Goal: Information Seeking & Learning: Check status

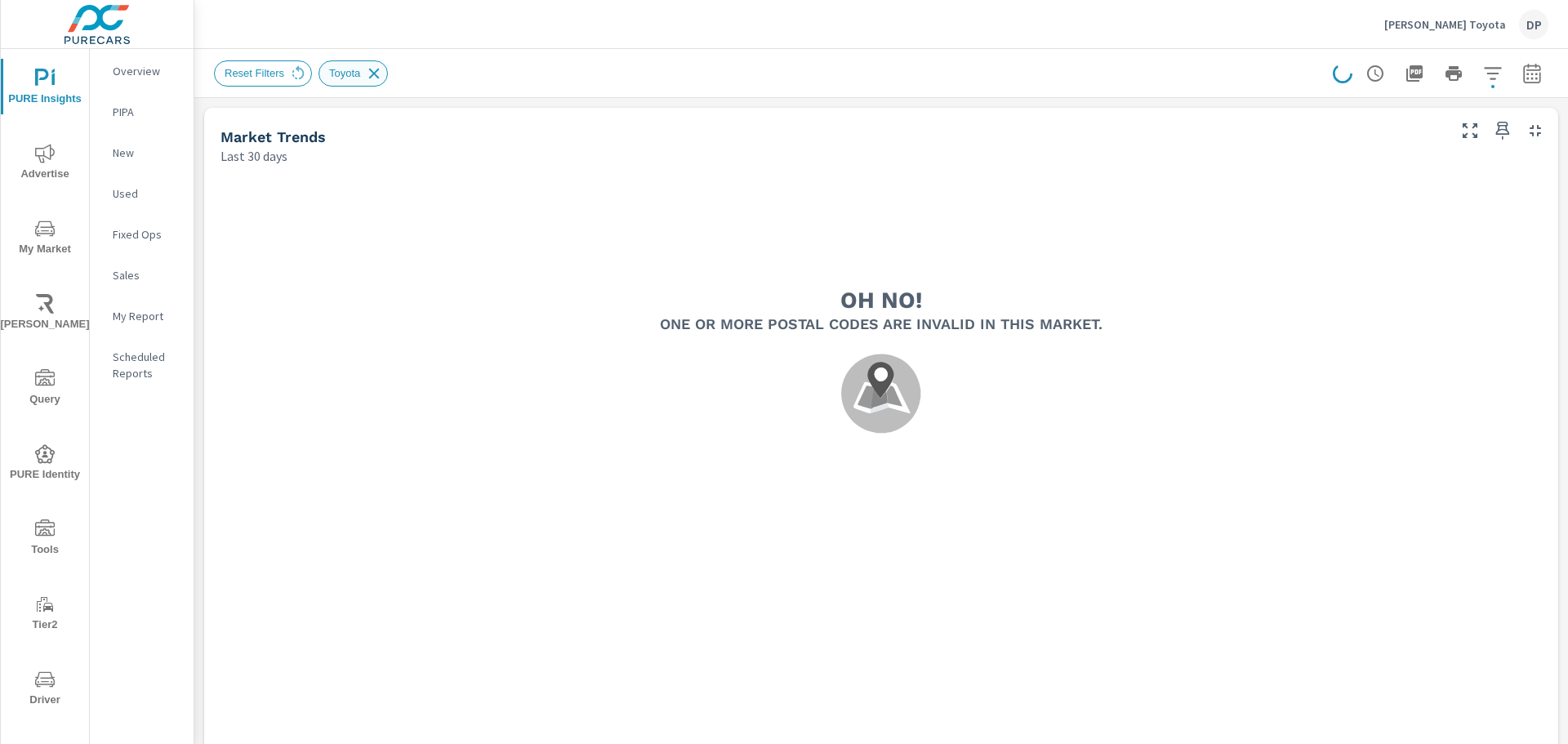
click at [374, 76] on icon at bounding box center [374, 73] width 11 height 11
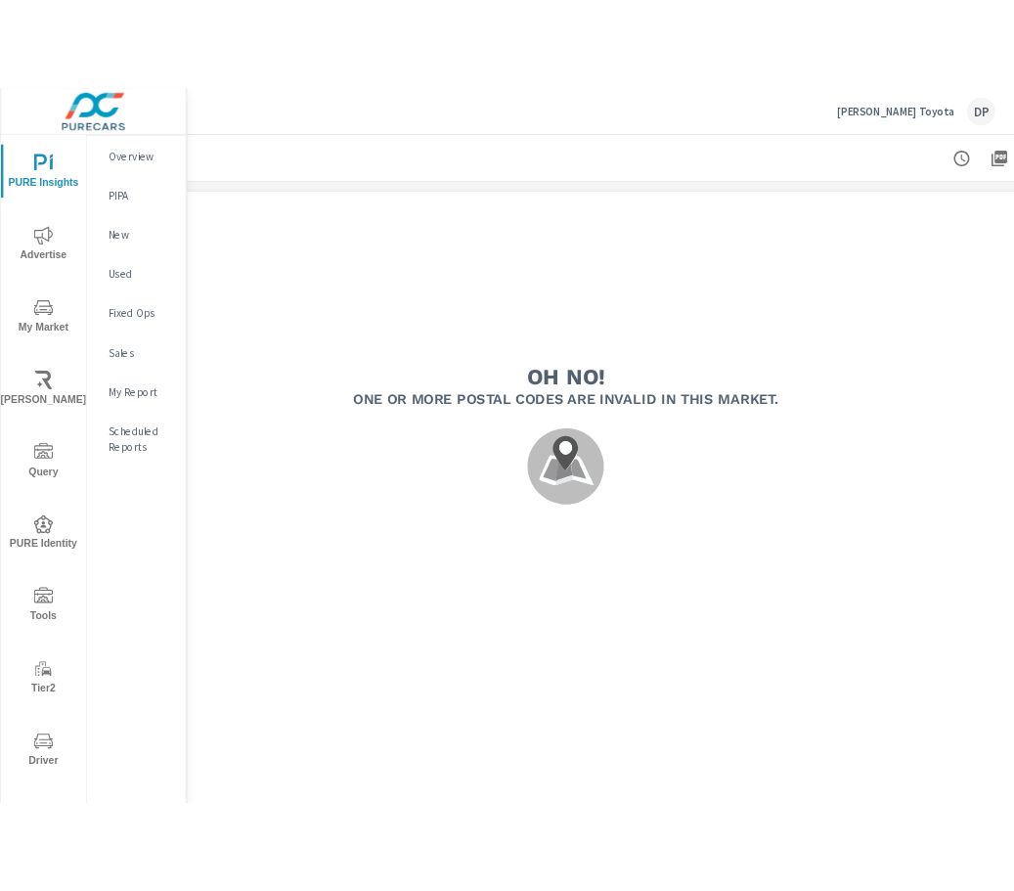
scroll to position [0, 231]
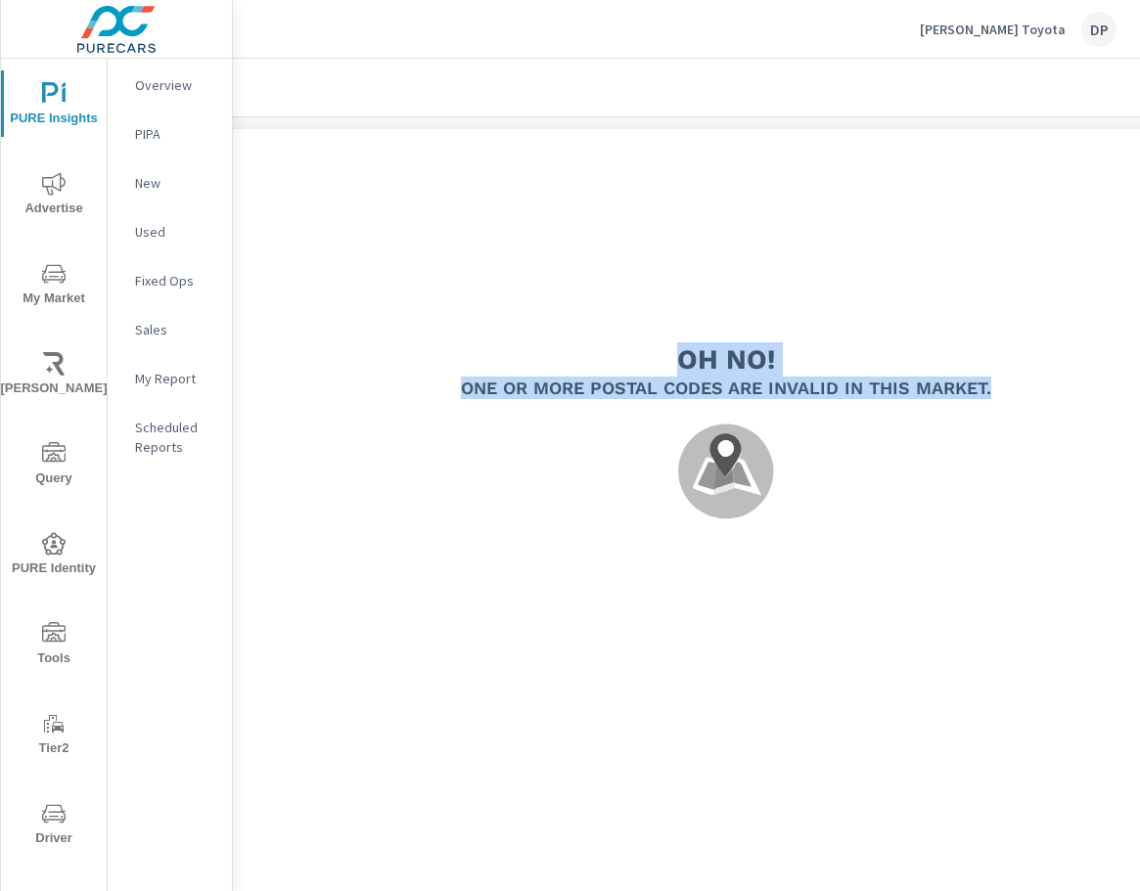
drag, startPoint x: 681, startPoint y: 357, endPoint x: 1014, endPoint y: 381, distance: 334.4
click at [1014, 381] on div "Oh no! One or more postal codes are invalid in this Market. .map-bw_svg__st2{fi…" at bounding box center [726, 443] width 1260 height 327
drag, startPoint x: 454, startPoint y: 386, endPoint x: 1038, endPoint y: 398, distance: 584.1
click at [1038, 398] on div "Oh no! One or more postal codes are invalid in this Market. .map-bw_svg__st2{fi…" at bounding box center [726, 443] width 1260 height 327
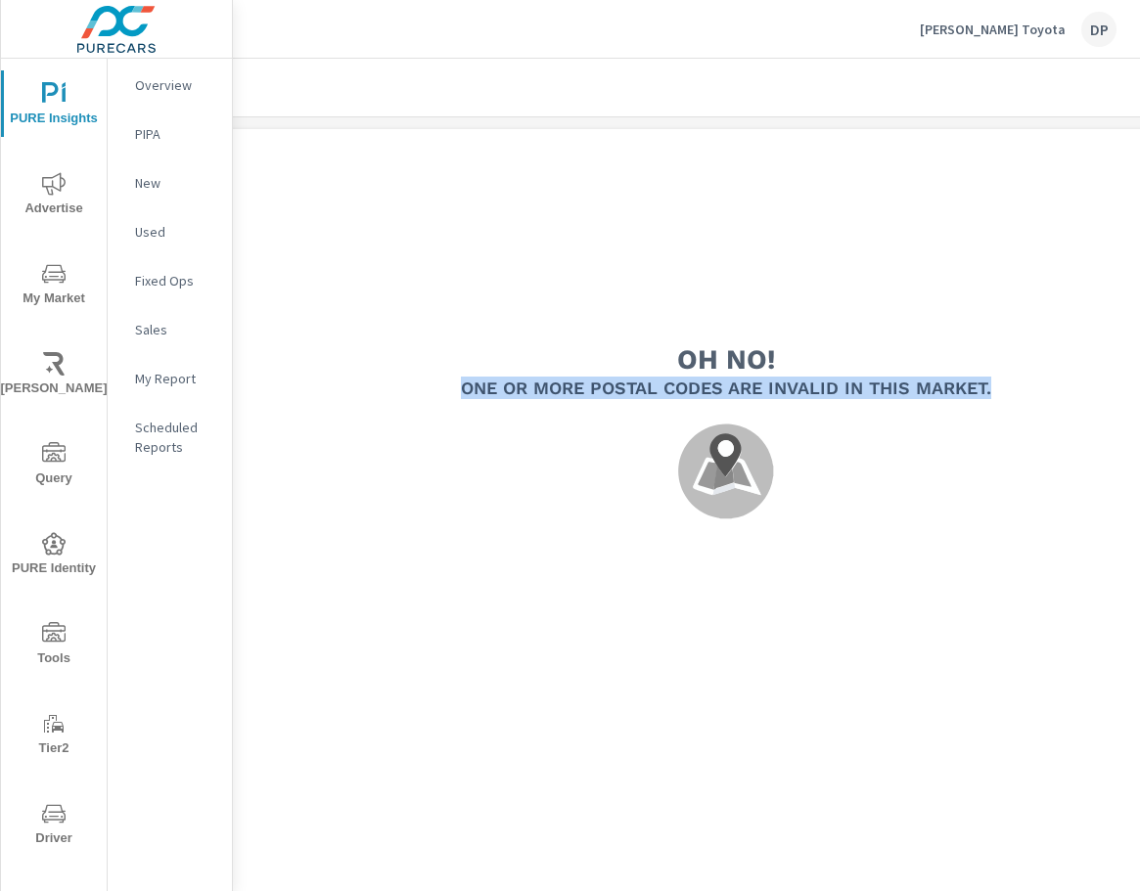
click at [1026, 397] on div "Oh no! One or more postal codes are invalid in this Market. .map-bw_svg__st2{fi…" at bounding box center [726, 443] width 1260 height 327
drag, startPoint x: 1026, startPoint y: 397, endPoint x: 645, endPoint y: 353, distance: 384.0
click at [645, 353] on div "Oh no! One or more postal codes are invalid in this Market. .map-bw_svg__st2{fi…" at bounding box center [726, 443] width 1260 height 327
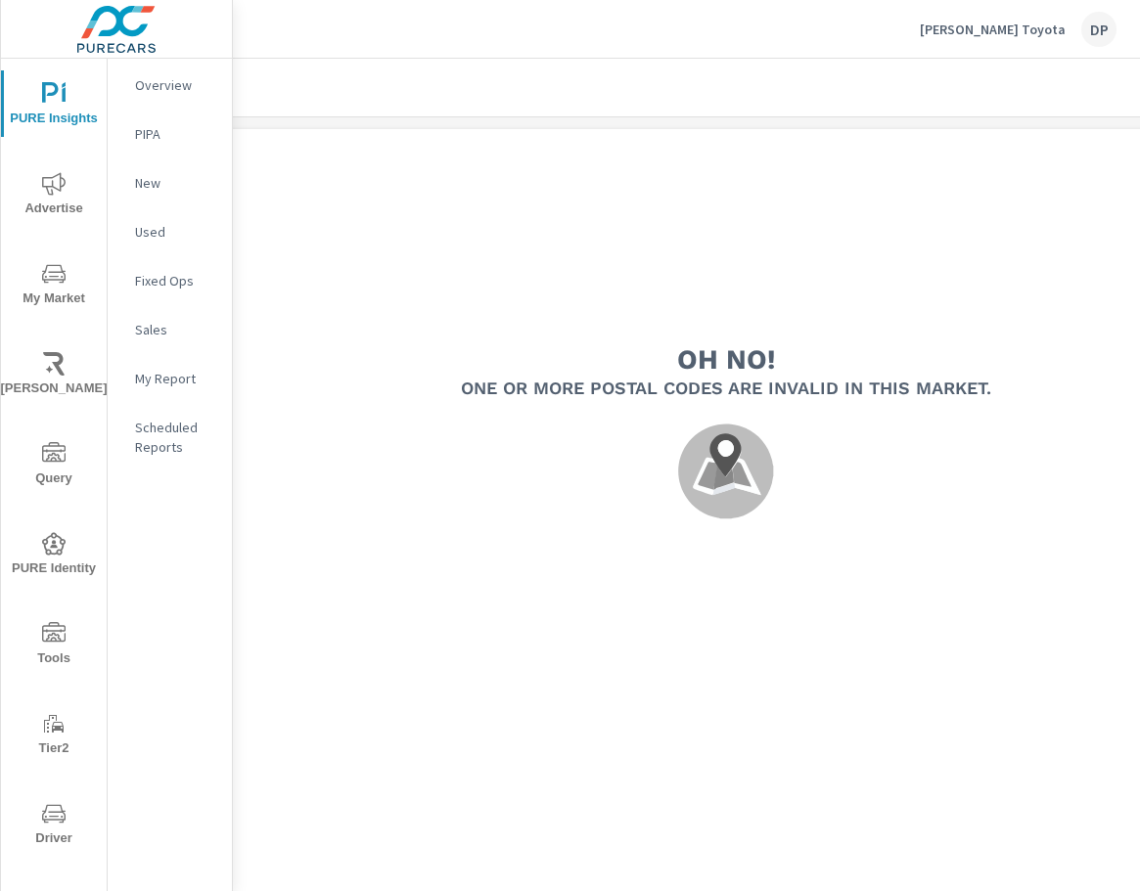
click at [696, 370] on h2 "Oh no!" at bounding box center [726, 359] width 98 height 34
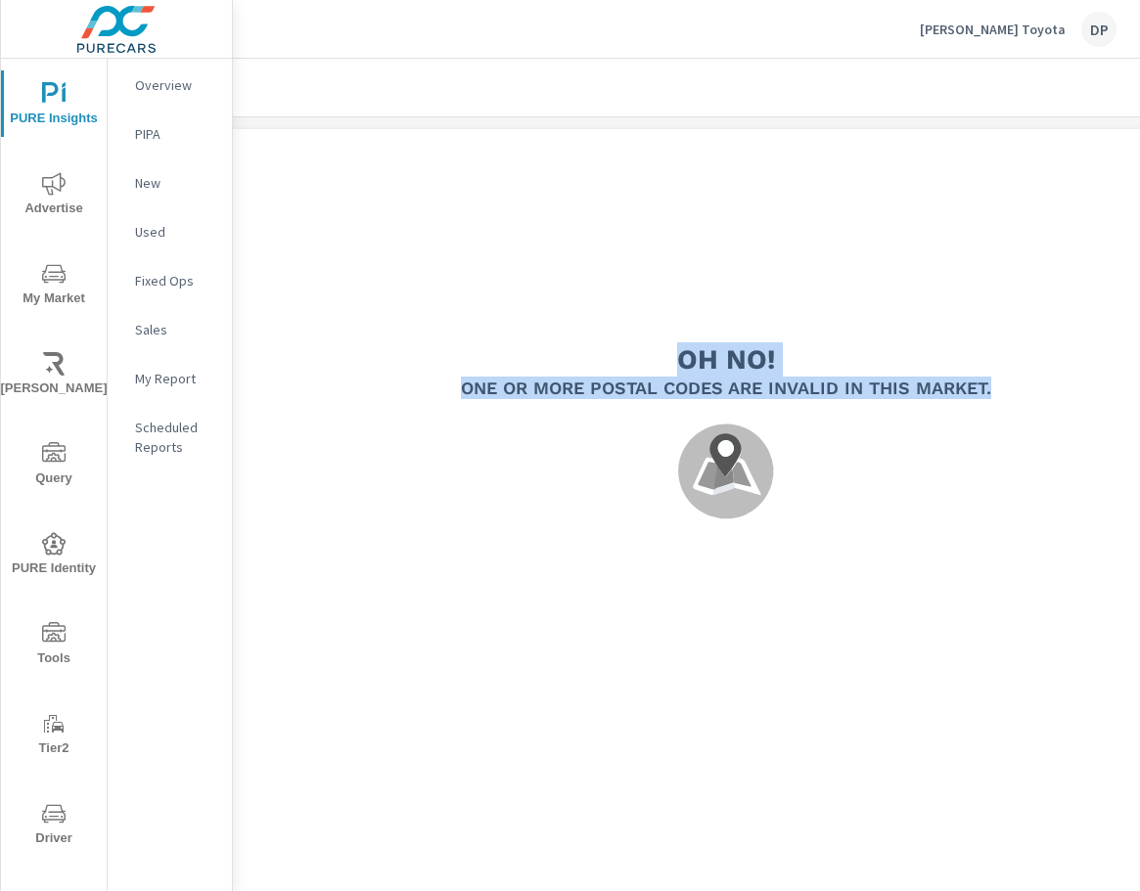
drag, startPoint x: 674, startPoint y: 360, endPoint x: 985, endPoint y: 395, distance: 313.0
click at [1067, 411] on div "Oh no! One or more postal codes are invalid in this Market. .map-bw_svg__st2{fi…" at bounding box center [726, 443] width 1260 height 327
click at [985, 395] on h5 "One or more postal codes are invalid in this Market." at bounding box center [726, 388] width 530 height 22
drag, startPoint x: 700, startPoint y: 362, endPoint x: 1005, endPoint y: 392, distance: 305.7
click at [977, 394] on div "Oh no! One or more postal codes are invalid in this Market. .map-bw_svg__st2{fi…" at bounding box center [726, 443] width 1260 height 327
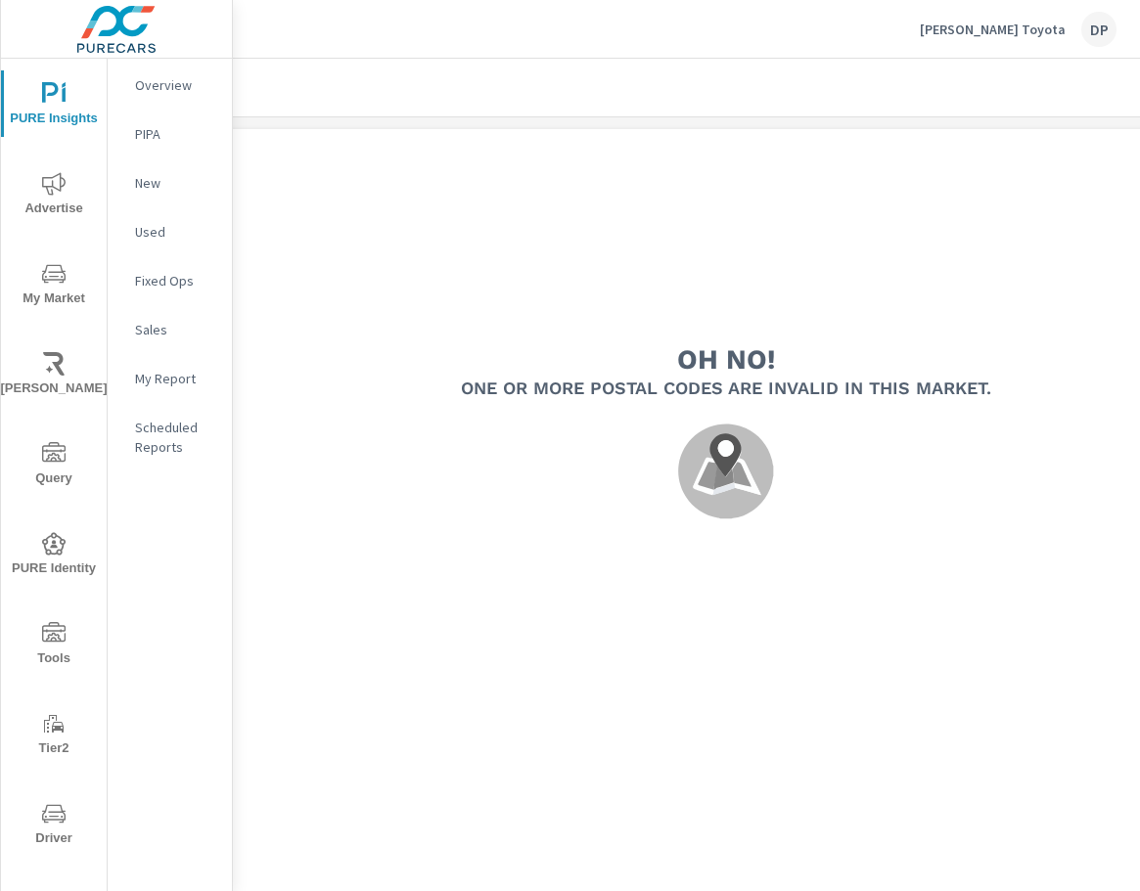
click at [1005, 392] on div "Oh no! One or more postal codes are invalid in this Market. .map-bw_svg__st2{fi…" at bounding box center [726, 443] width 1260 height 327
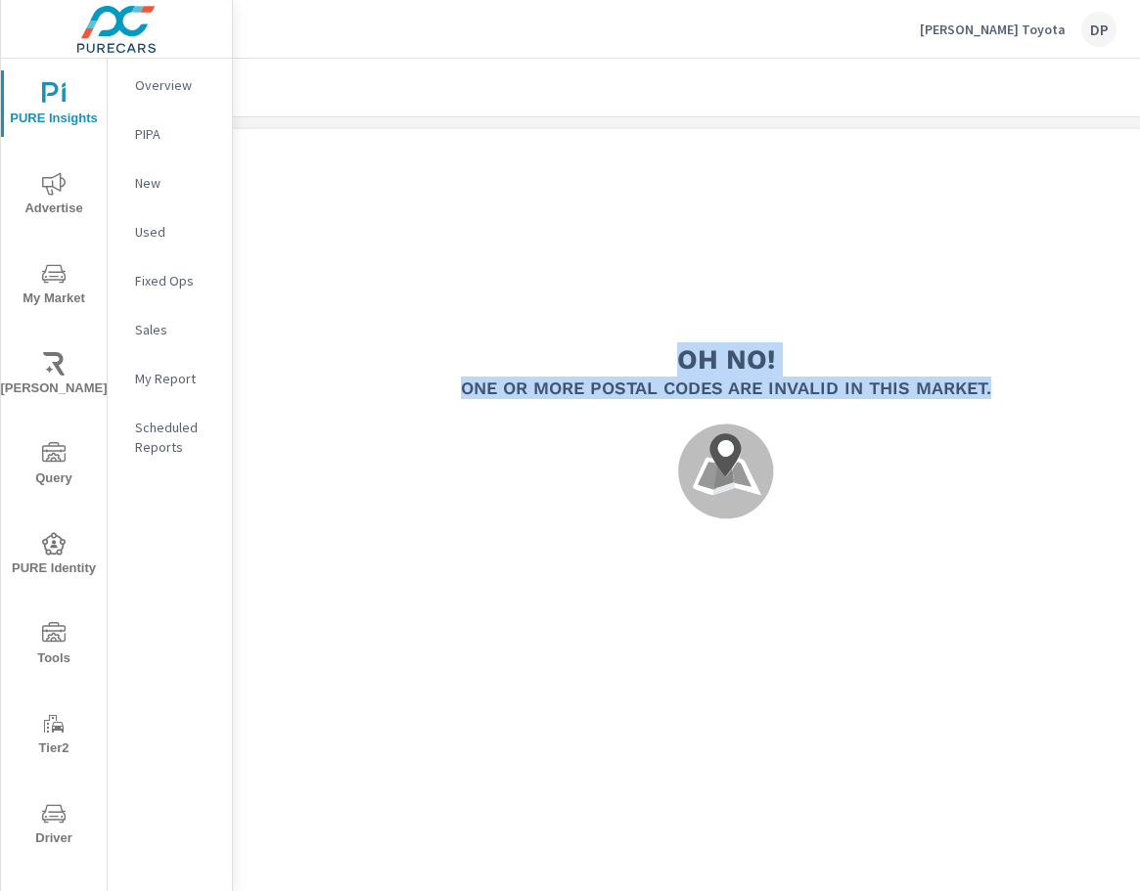
drag, startPoint x: 1005, startPoint y: 392, endPoint x: 657, endPoint y: 348, distance: 350.0
click at [657, 348] on div "Oh no! One or more postal codes are invalid in this Market. .map-bw_svg__st2{fi…" at bounding box center [726, 443] width 1260 height 327
click at [665, 349] on div "Oh no! One or more postal codes are invalid in this Market. .map-bw_svg__st2{fi…" at bounding box center [726, 443] width 1260 height 327
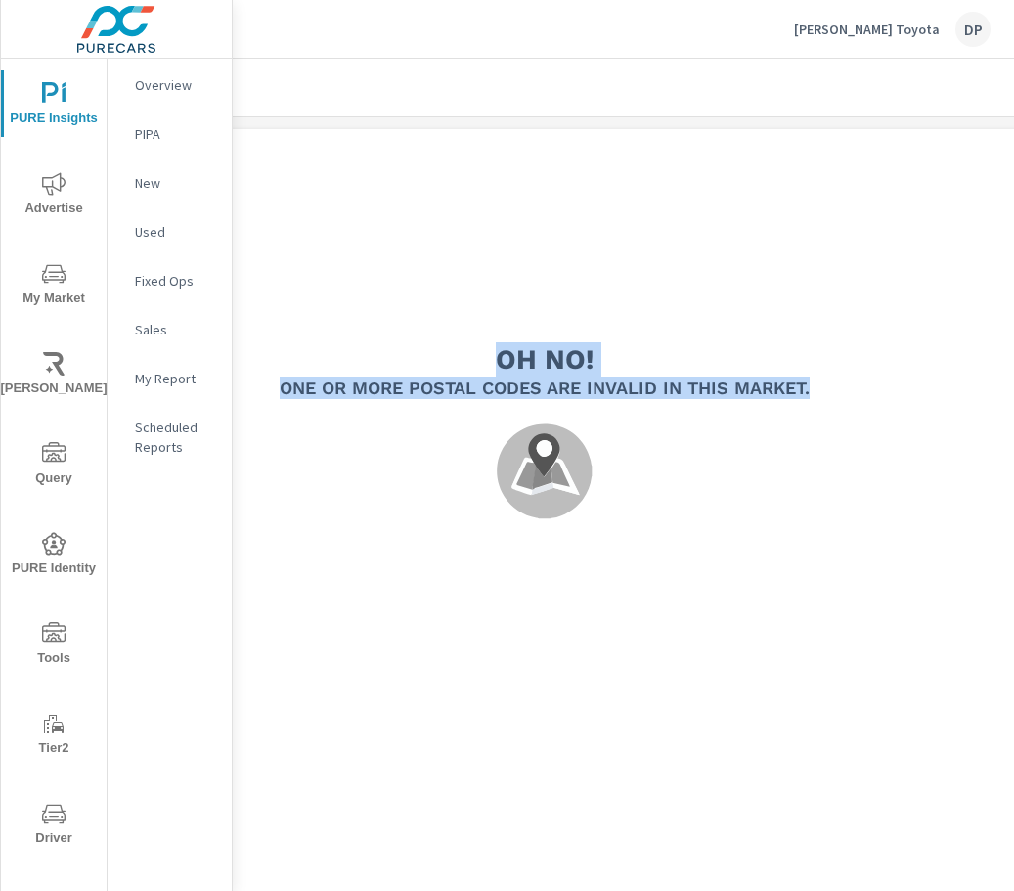
scroll to position [0, 472]
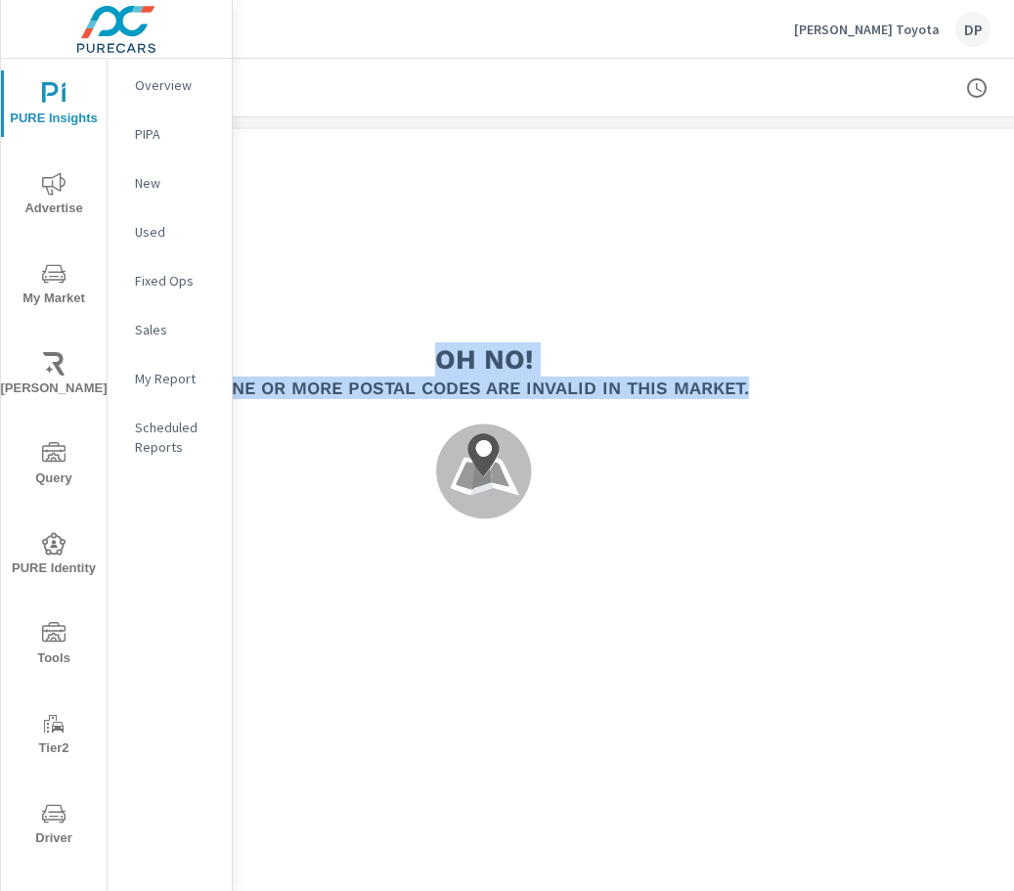
drag, startPoint x: 676, startPoint y: 354, endPoint x: 816, endPoint y: 402, distance: 147.9
click at [835, 401] on div "Oh no! One or more postal codes are invalid in this Market. .map-bw_svg__st2{fi…" at bounding box center [484, 443] width 1260 height 327
click at [759, 408] on div ".map-bw_svg__st2{fill:#fdfefe}.map-bw_svg__st4{fill:#999}" at bounding box center [484, 471] width 1135 height 145
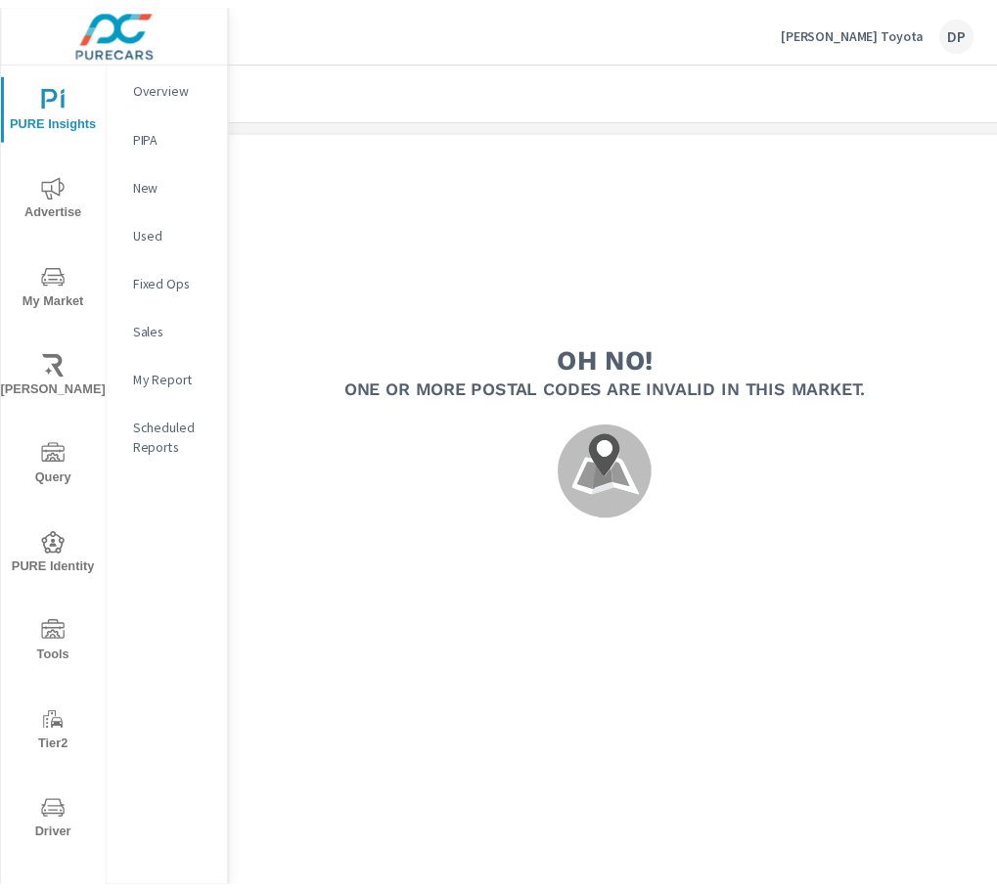
scroll to position [0, 297]
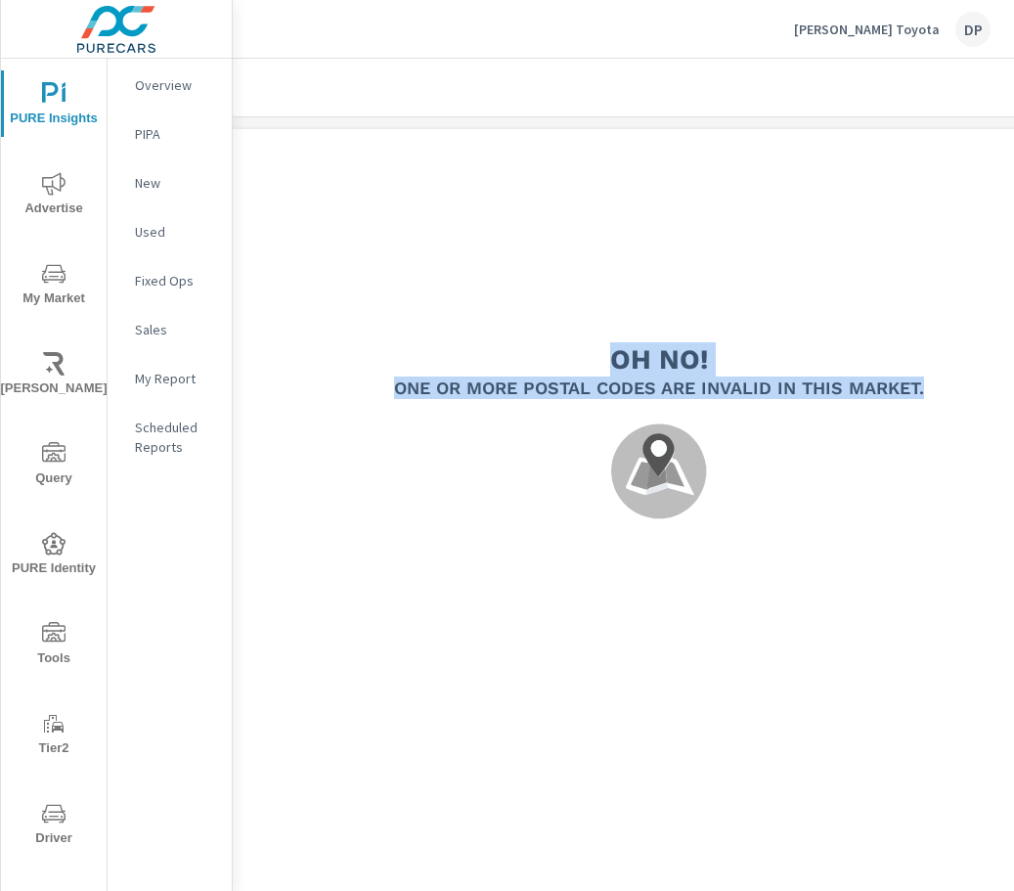
drag, startPoint x: 772, startPoint y: 391, endPoint x: 609, endPoint y: 341, distance: 169.9
click at [609, 341] on div "Oh no! One or more postal codes are invalid in this Market. .map-bw_svg__st2{fi…" at bounding box center [659, 443] width 1260 height 327
click at [614, 356] on h2 "Oh no!" at bounding box center [659, 359] width 98 height 34
drag, startPoint x: 614, startPoint y: 356, endPoint x: 931, endPoint y: 392, distance: 319.0
click at [931, 392] on div "Oh no! One or more postal codes are invalid in this Market. .map-bw_svg__st2{fi…" at bounding box center [659, 443] width 1260 height 327
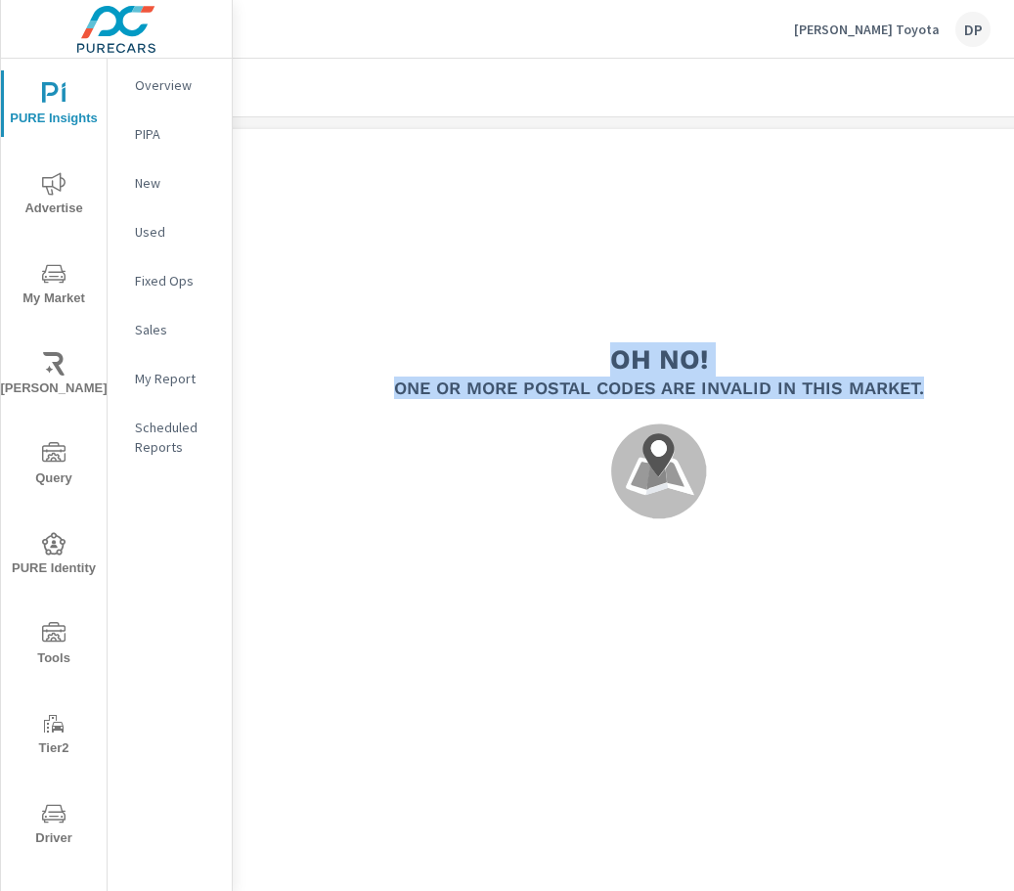
click at [931, 392] on div "Oh no! One or more postal codes are invalid in this Market. .map-bw_svg__st2{fi…" at bounding box center [659, 443] width 1260 height 327
drag, startPoint x: 931, startPoint y: 392, endPoint x: 616, endPoint y: 360, distance: 316.6
click at [616, 360] on div "Oh no! One or more postal codes are invalid in this Market. .map-bw_svg__st2{fi…" at bounding box center [659, 443] width 1260 height 327
click at [616, 360] on h2 "Oh no!" at bounding box center [659, 359] width 98 height 34
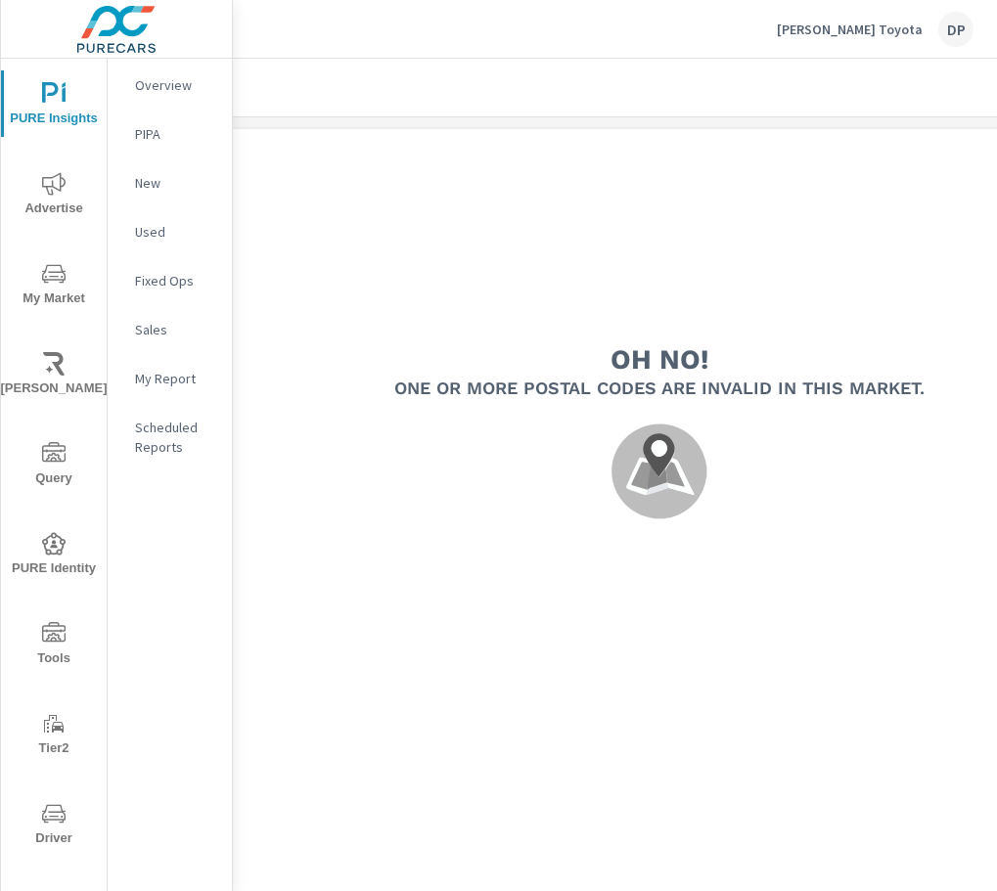
click at [915, 381] on h5 "One or more postal codes are invalid in this Market." at bounding box center [659, 388] width 530 height 22
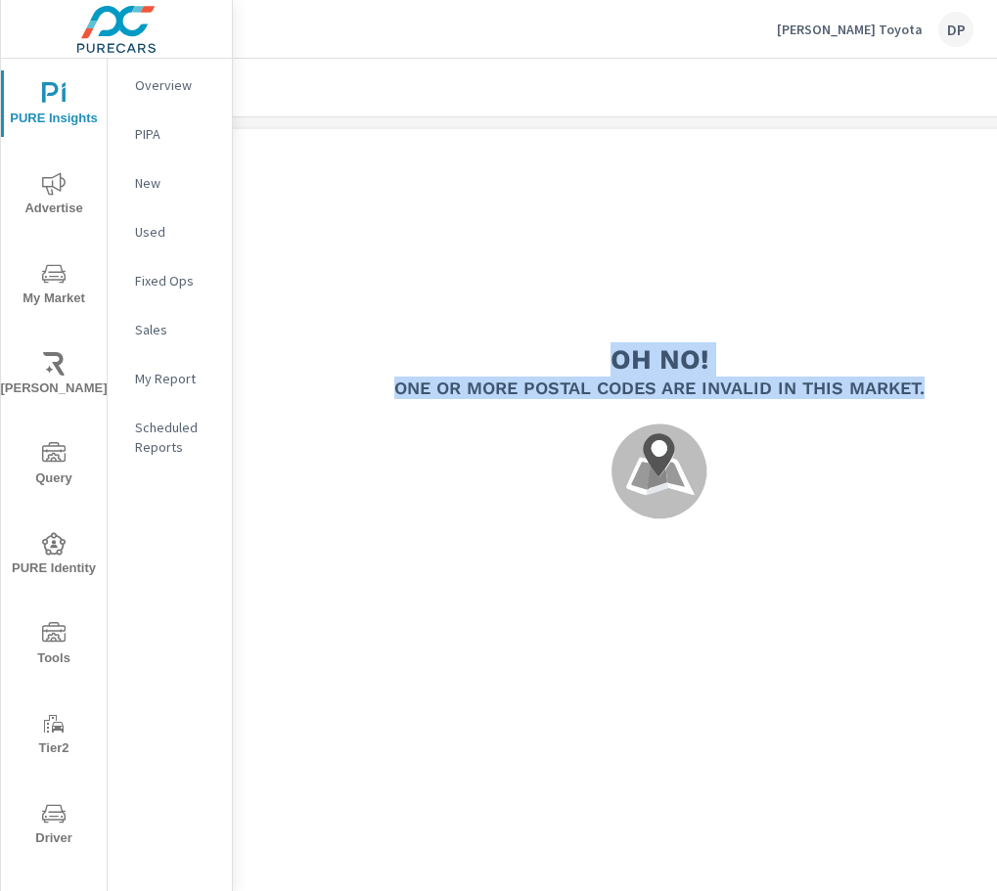
drag, startPoint x: 937, startPoint y: 384, endPoint x: 606, endPoint y: 346, distance: 332.8
click at [606, 346] on div "Oh no! One or more postal codes are invalid in this Market. .map-bw_svg__st2{fi…" at bounding box center [659, 443] width 1260 height 327
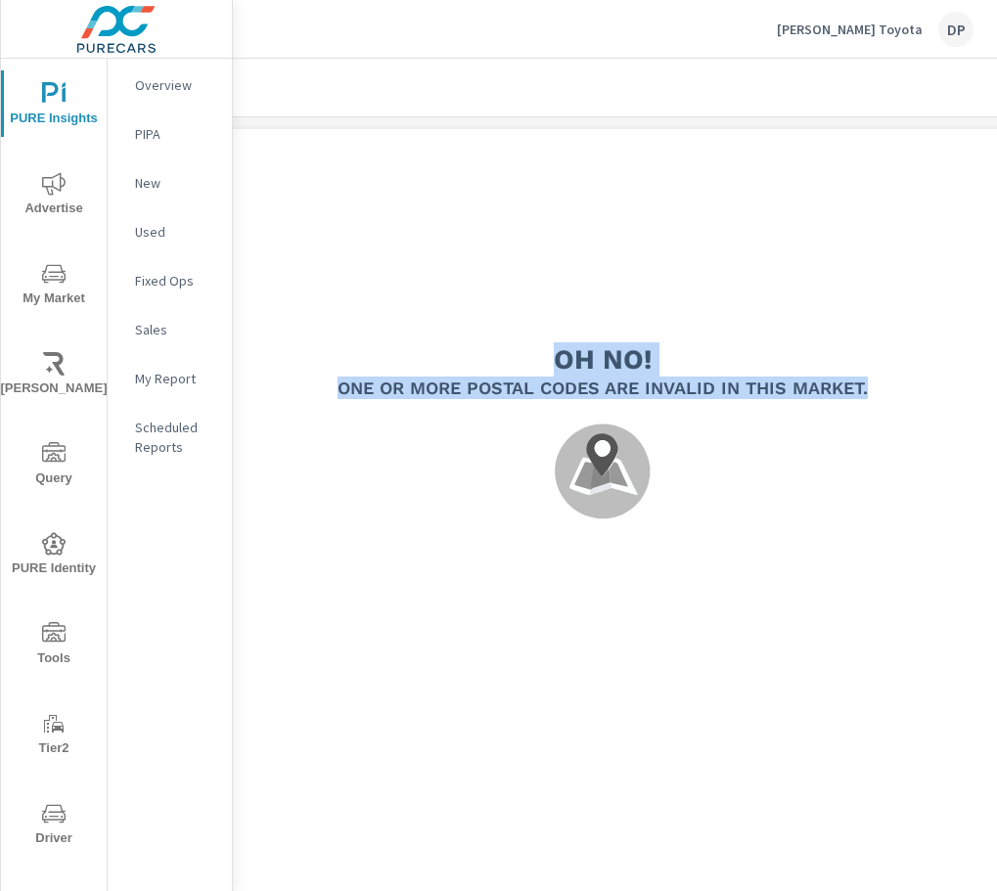
drag, startPoint x: 606, startPoint y: 346, endPoint x: 970, endPoint y: 399, distance: 367.7
click at [970, 399] on div "Oh no! One or more postal codes are invalid in this Market. .map-bw_svg__st2{fi…" at bounding box center [603, 443] width 1260 height 327
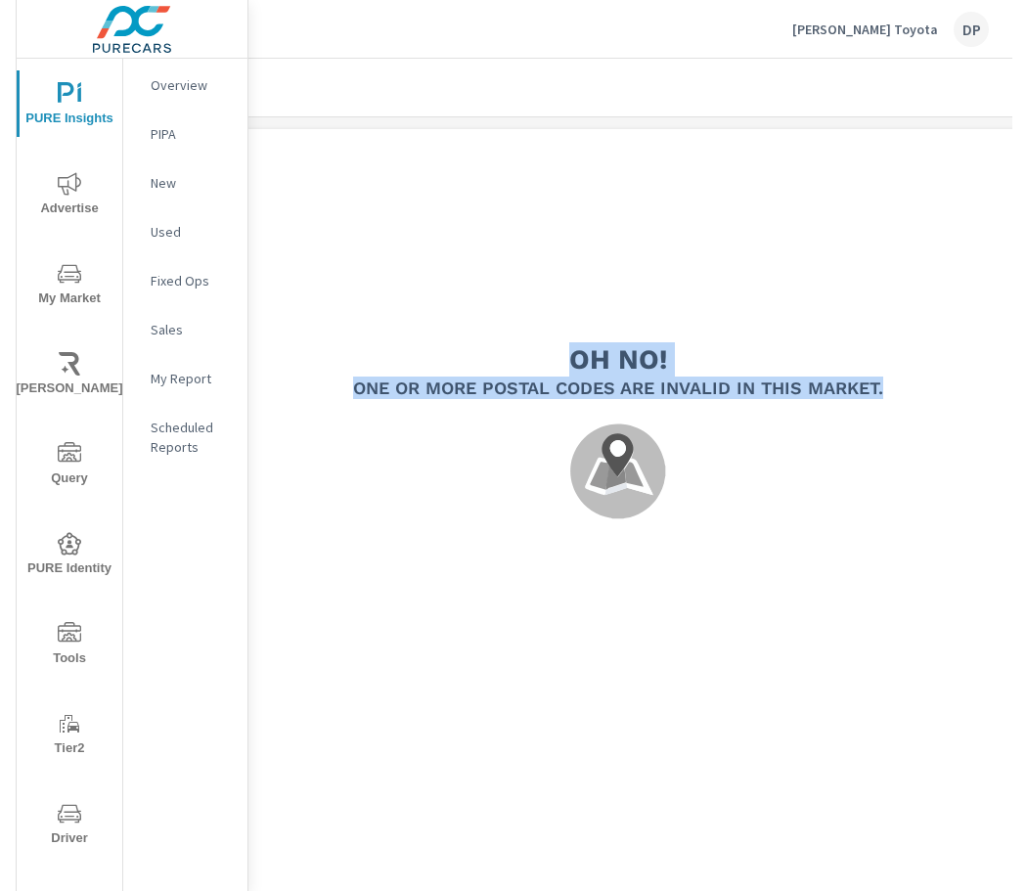
scroll to position [0, 363]
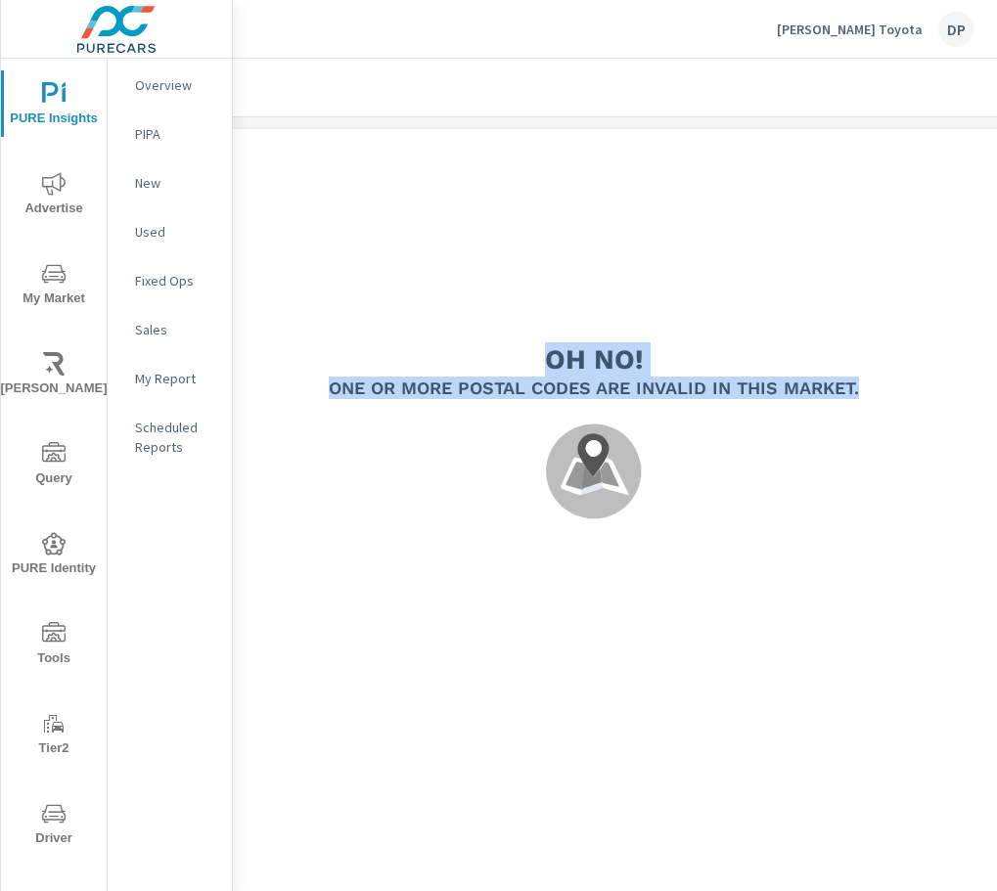
click at [914, 388] on div "Oh no! One or more postal codes are invalid in this Market. .map-bw_svg__st2{fi…" at bounding box center [594, 443] width 1260 height 327
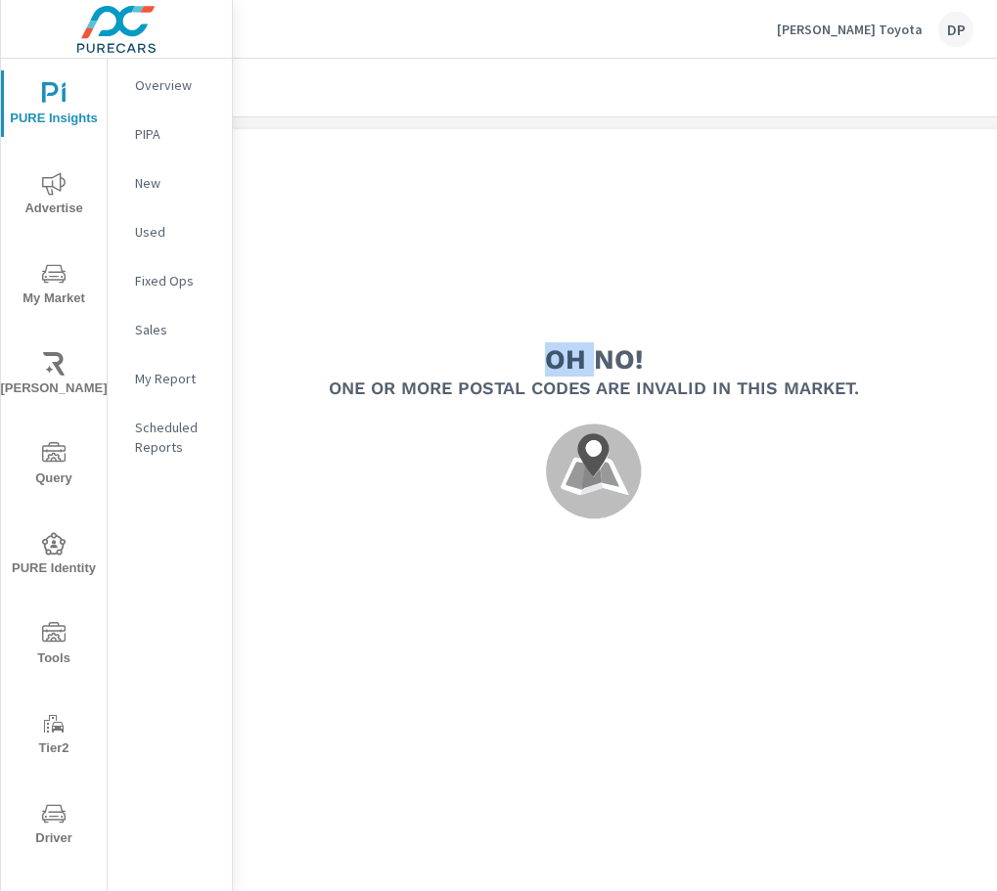
drag, startPoint x: 914, startPoint y: 388, endPoint x: 580, endPoint y: 359, distance: 334.8
click at [580, 359] on div "Oh no! One or more postal codes are invalid in this Market. .map-bw_svg__st2{fi…" at bounding box center [594, 443] width 1260 height 327
click at [580, 359] on h2 "Oh no!" at bounding box center [594, 359] width 98 height 34
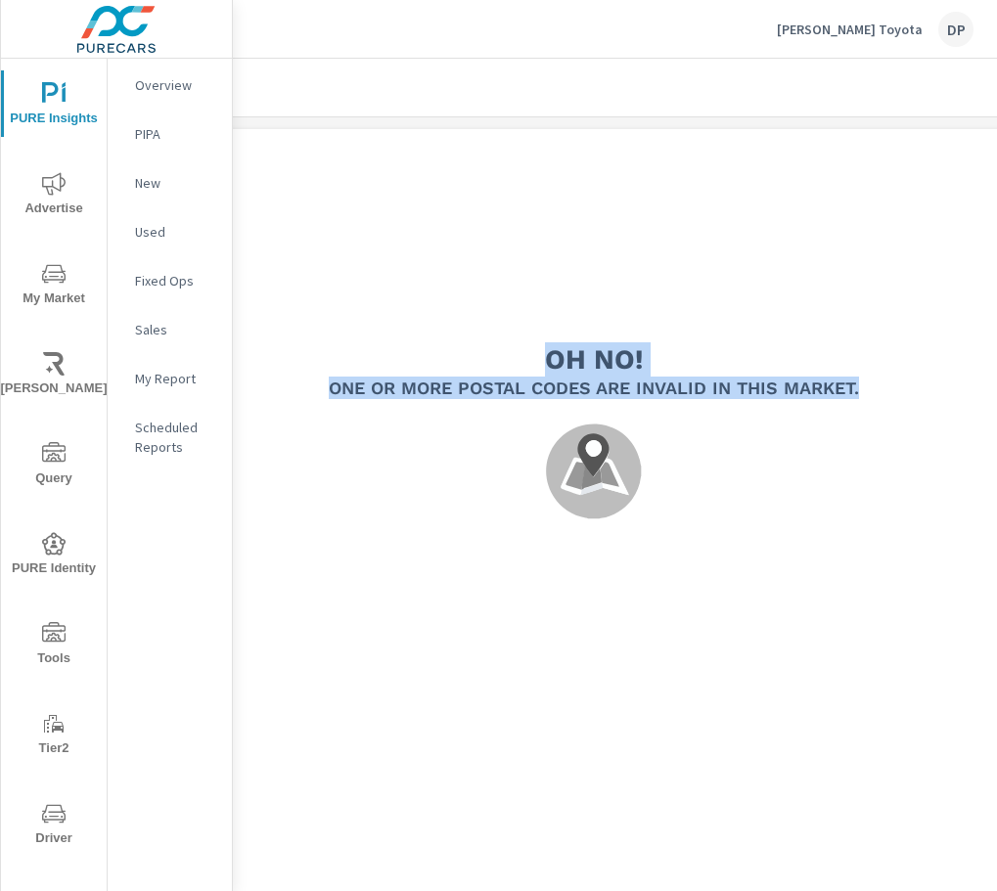
drag, startPoint x: 555, startPoint y: 361, endPoint x: 915, endPoint y: 409, distance: 363.1
click at [915, 409] on div "Oh no! One or more postal codes are invalid in this Market. .map-bw_svg__st2{fi…" at bounding box center [594, 443] width 1260 height 327
click at [871, 391] on div "Oh no! One or more postal codes are invalid in this Market. .map-bw_svg__st2{fi…" at bounding box center [594, 443] width 1260 height 327
drag, startPoint x: 871, startPoint y: 391, endPoint x: 531, endPoint y: 345, distance: 342.5
click at [531, 345] on div "Oh no! One or more postal codes are invalid in this Market. .map-bw_svg__st2{fi…" at bounding box center [594, 443] width 1260 height 327
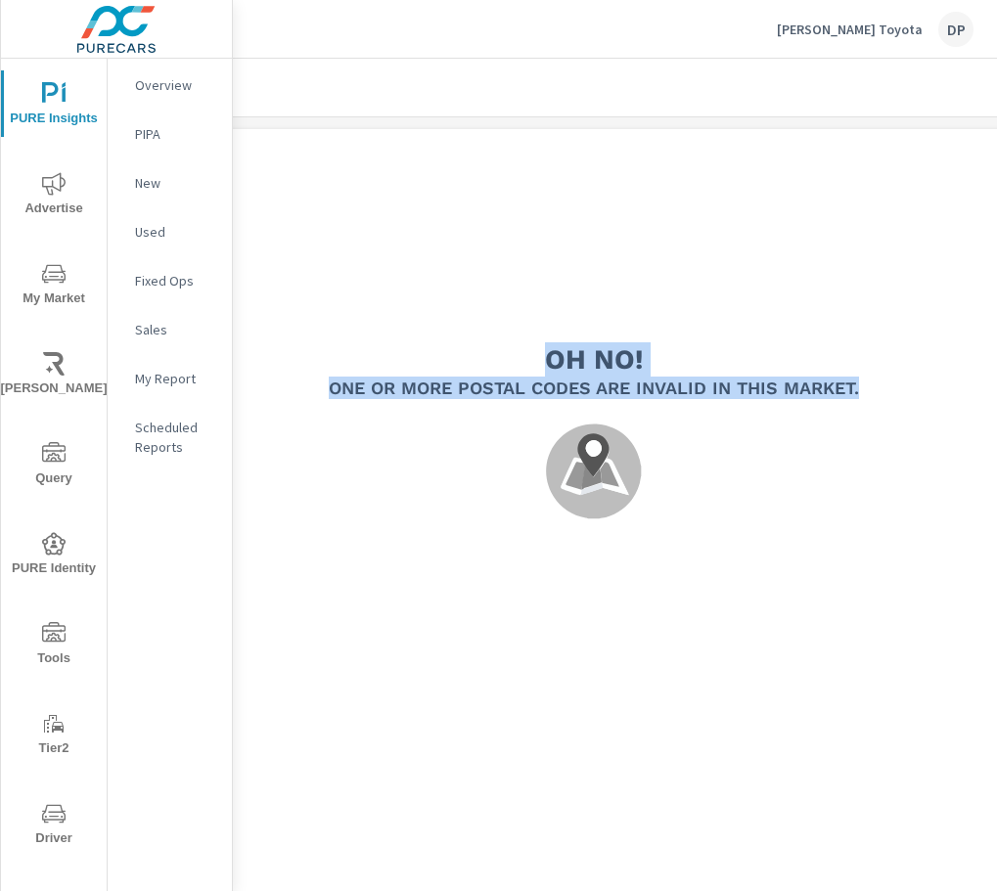
click at [533, 345] on div "Oh no! One or more postal codes are invalid in this Market. .map-bw_svg__st2{fi…" at bounding box center [594, 443] width 1260 height 327
click at [799, 372] on div "Oh no! One or more postal codes are invalid in this Market. .map-bw_svg__st2{fi…" at bounding box center [594, 443] width 1260 height 327
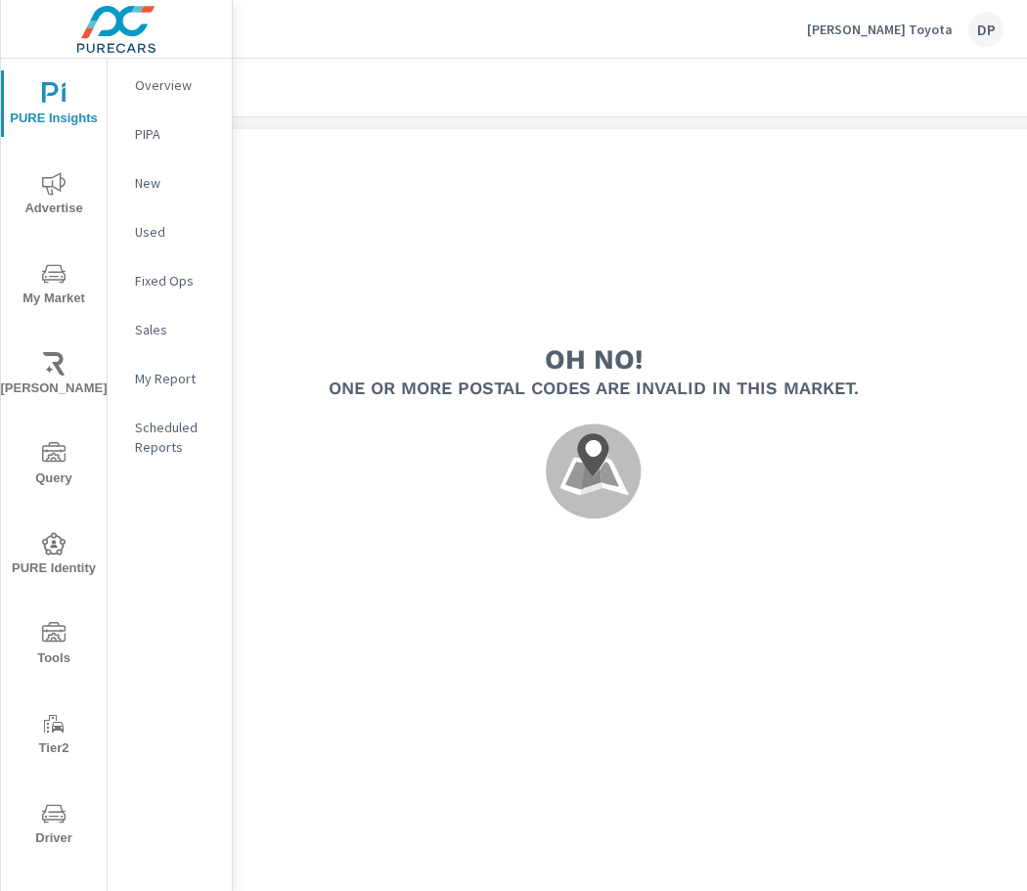
click at [813, 505] on div ".map-bw_svg__st2{fill:#fdfefe}.map-bw_svg__st4{fill:#999}" at bounding box center [593, 471] width 1135 height 145
click at [837, 391] on h5 "One or more postal codes are invalid in this Market." at bounding box center [594, 388] width 530 height 22
drag, startPoint x: 525, startPoint y: 361, endPoint x: 873, endPoint y: 376, distance: 347.6
click at [873, 376] on div "Oh no! One or more postal codes are invalid in this Market. .map-bw_svg__st2{fi…" at bounding box center [594, 443] width 1260 height 327
drag, startPoint x: 660, startPoint y: 367, endPoint x: 563, endPoint y: 356, distance: 97.4
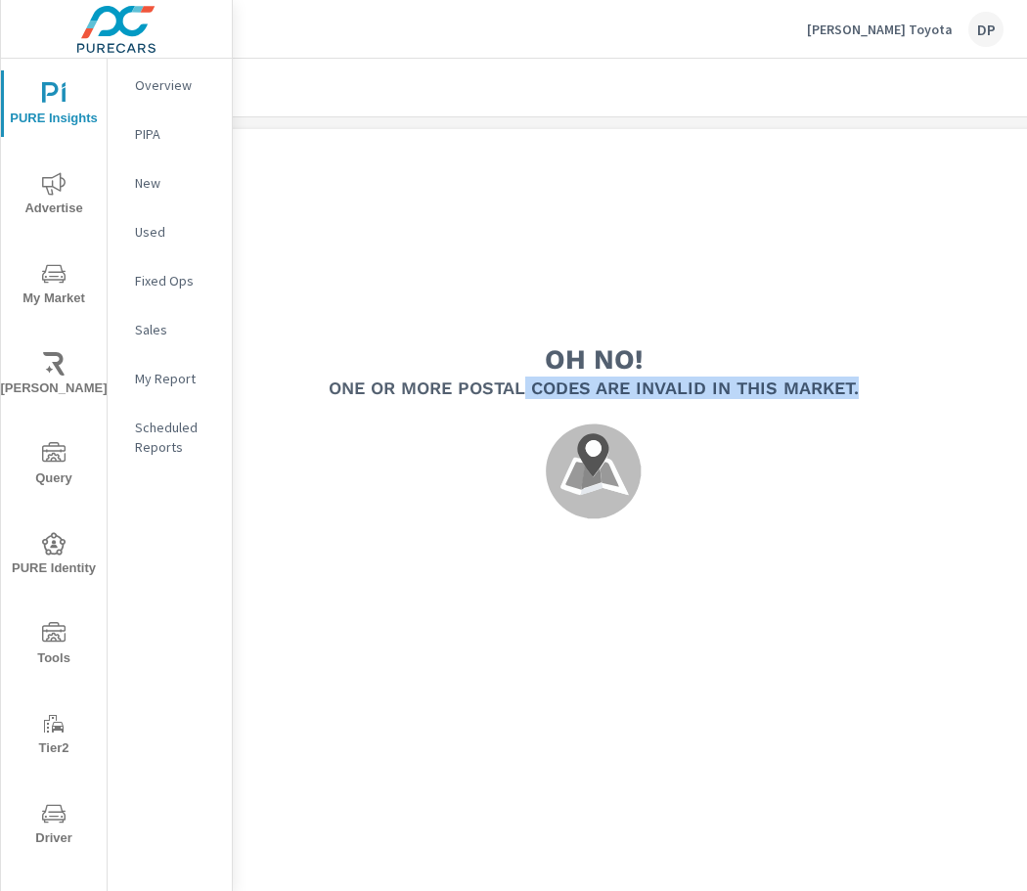
click at [659, 367] on div "Oh no! One or more postal codes are invalid in this Market. .map-bw_svg__st2{fi…" at bounding box center [594, 443] width 1260 height 327
click at [563, 356] on h2 "Oh no!" at bounding box center [594, 359] width 98 height 34
drag, startPoint x: 546, startPoint y: 353, endPoint x: 873, endPoint y: 375, distance: 327.4
click at [873, 375] on div "Oh no! One or more postal codes are invalid in this Market. .map-bw_svg__st2{fi…" at bounding box center [594, 443] width 1260 height 327
copy div "Oh no! One or more postal codes are invalid in this Market."
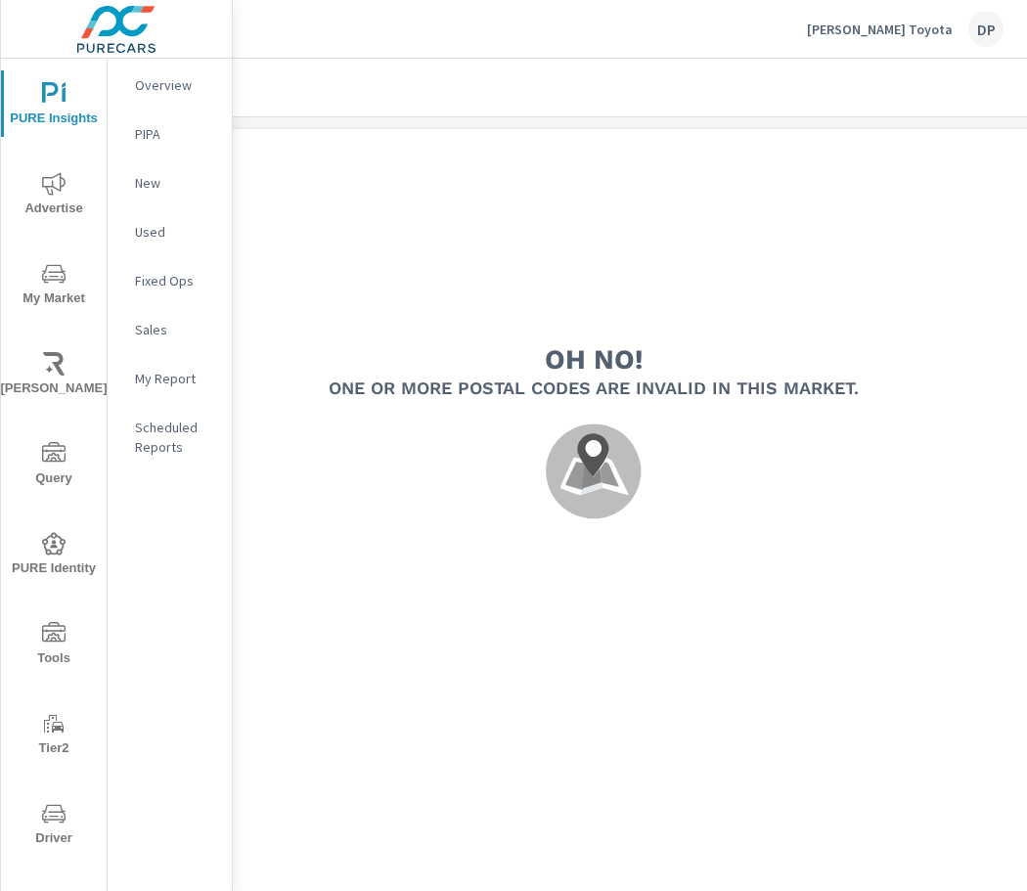
click at [775, 450] on div ".map-bw_svg__st2{fill:#fdfefe}.map-bw_svg__st4{fill:#999}" at bounding box center [593, 471] width 1135 height 145
click at [790, 383] on h5 "One or more postal codes are invalid in this Market." at bounding box center [594, 388] width 530 height 22
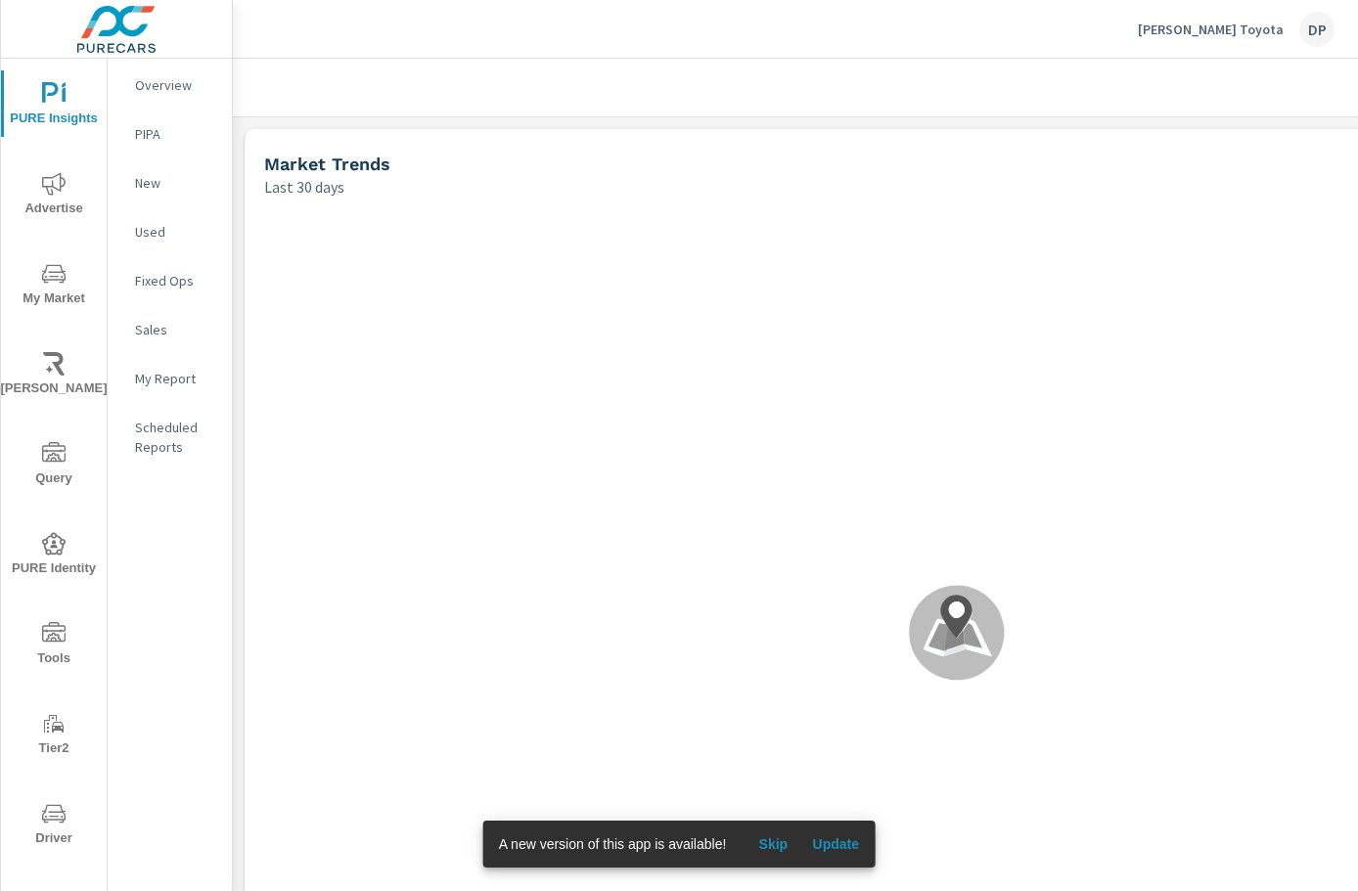
click at [842, 844] on span "Update" at bounding box center [835, 844] width 47 height 18
